Goal: Task Accomplishment & Management: Manage account settings

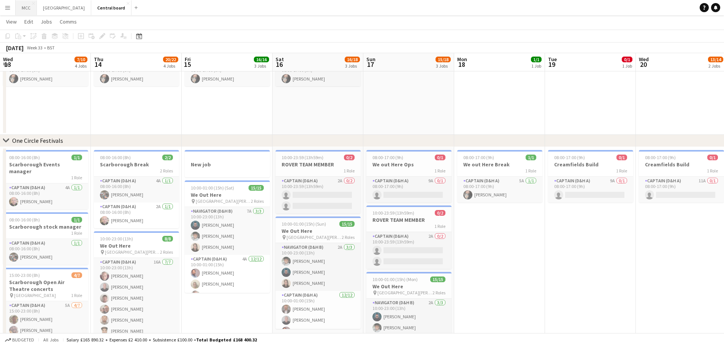
scroll to position [0, 174]
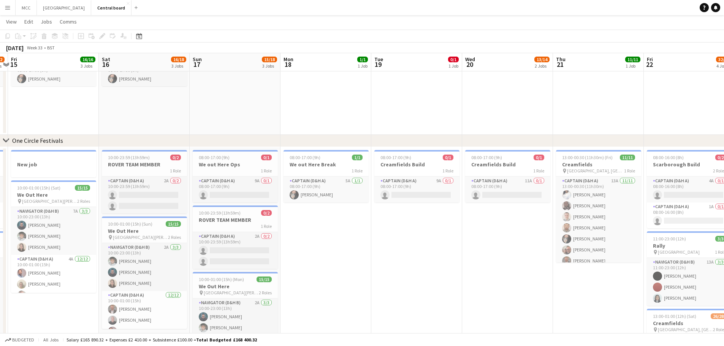
click at [8, 8] on app-icon "Menu" at bounding box center [8, 8] width 6 height 6
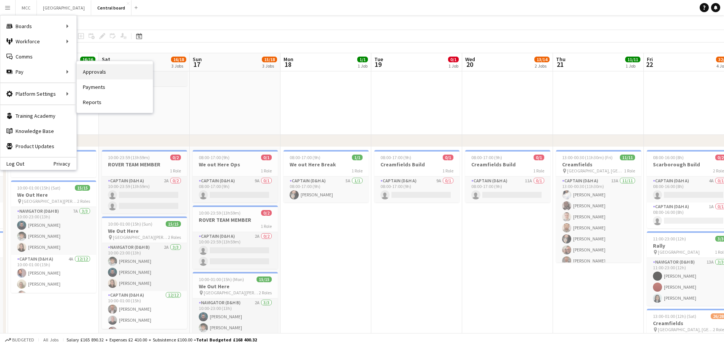
click at [100, 75] on link "Approvals" at bounding box center [115, 71] width 76 height 15
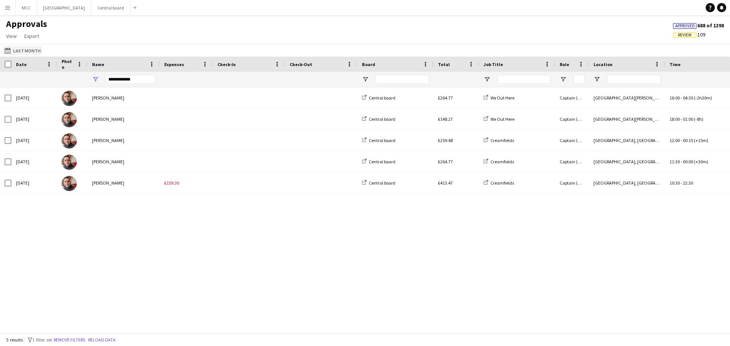
click at [16, 54] on button "Last Month Last Month" at bounding box center [22, 50] width 39 height 9
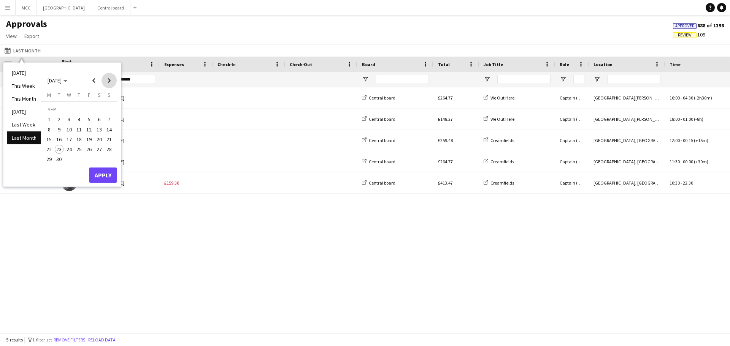
click at [113, 81] on span "Next month" at bounding box center [109, 80] width 15 height 15
click at [95, 81] on span "Previous month" at bounding box center [93, 80] width 15 height 15
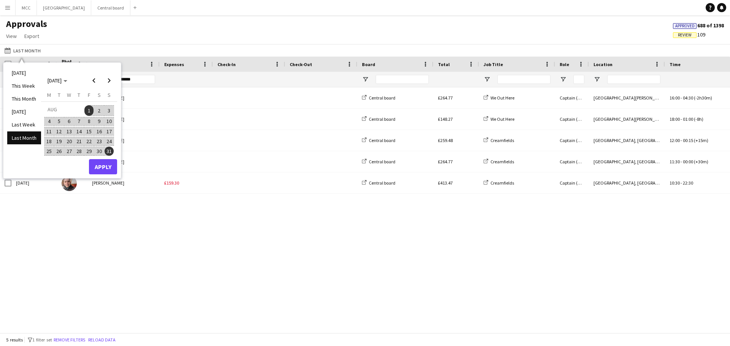
click at [101, 112] on span "2" at bounding box center [99, 110] width 9 height 11
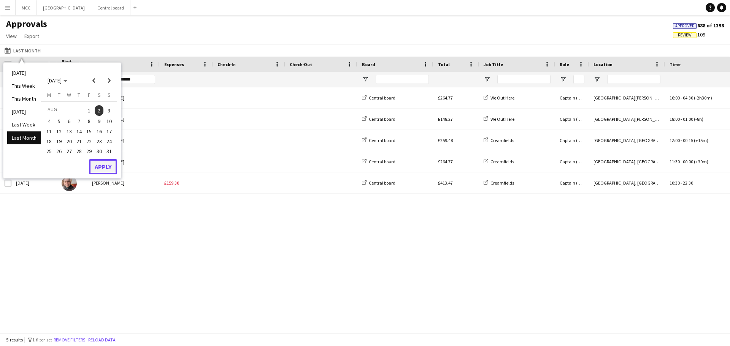
click at [103, 168] on button "Apply" at bounding box center [103, 166] width 28 height 15
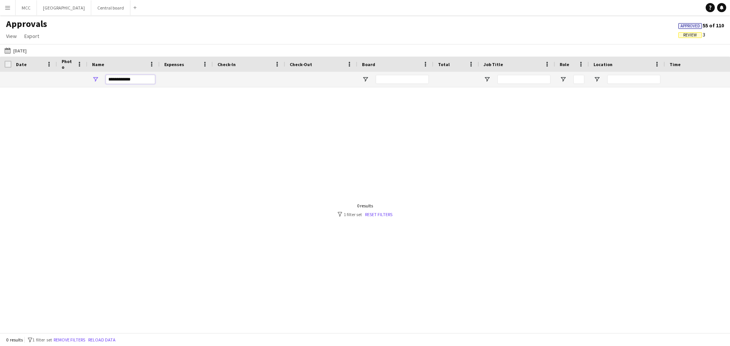
drag, startPoint x: 146, startPoint y: 82, endPoint x: 99, endPoint y: 89, distance: 47.7
click at [99, 89] on div "Date Photo Name" at bounding box center [365, 195] width 730 height 276
type input "*"
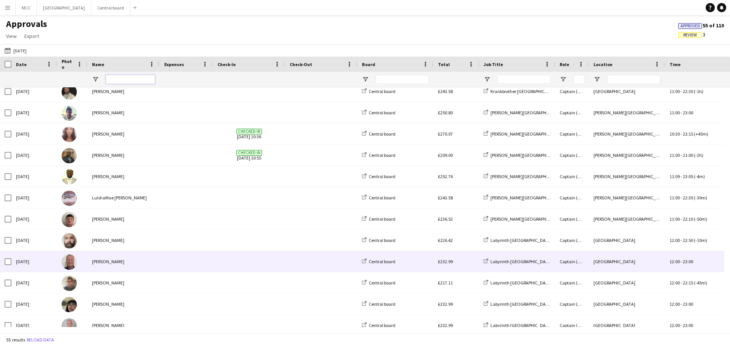
scroll to position [453, 0]
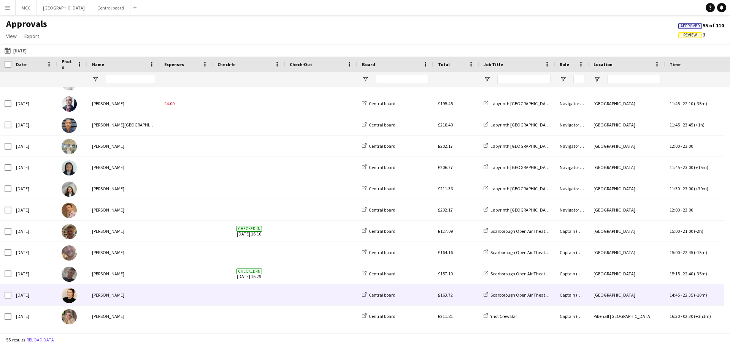
click at [127, 299] on div "[PERSON_NAME]" at bounding box center [123, 295] width 72 height 21
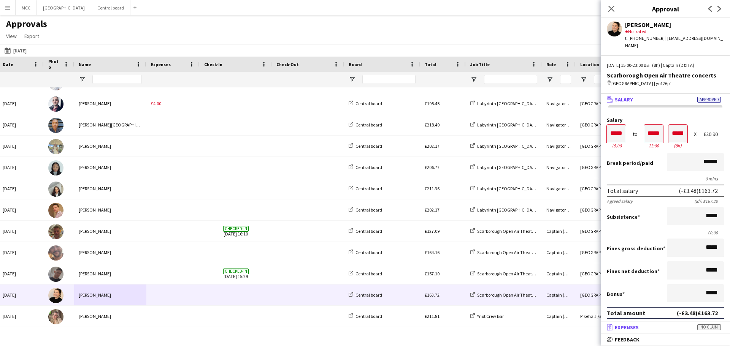
click at [630, 326] on span "Expenses" at bounding box center [627, 327] width 24 height 7
